Goal: Task Accomplishment & Management: Manage account settings

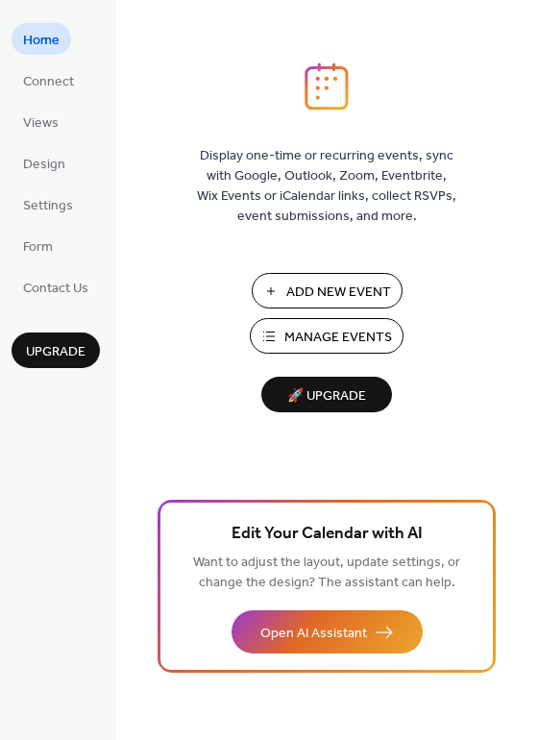
click at [42, 215] on span "Settings" at bounding box center [48, 206] width 50 height 20
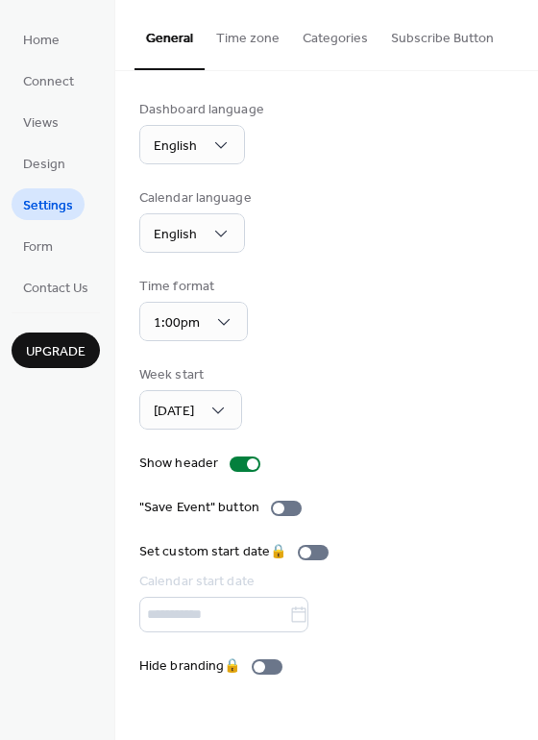
click at [446, 37] on button "Subscribe Button" at bounding box center [443, 34] width 126 height 68
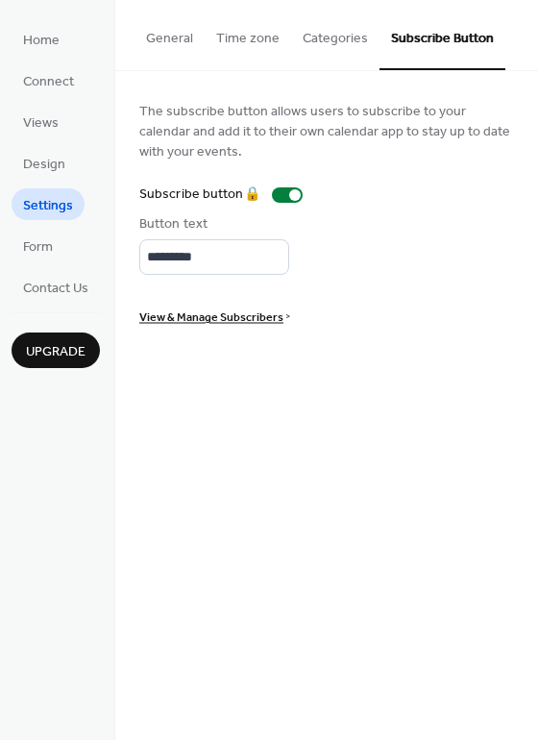
click at [344, 35] on button "Categories" at bounding box center [335, 34] width 88 height 68
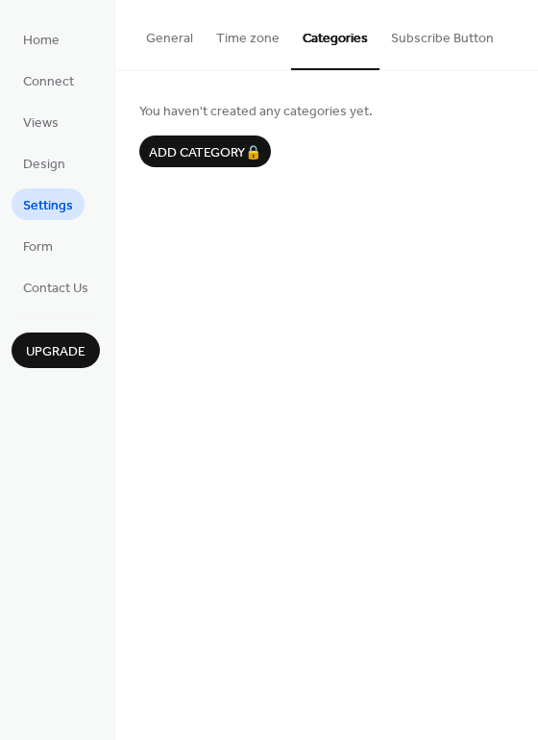
click at [261, 44] on button "Time zone" at bounding box center [248, 34] width 87 height 68
